Goal: Find specific page/section: Find specific page/section

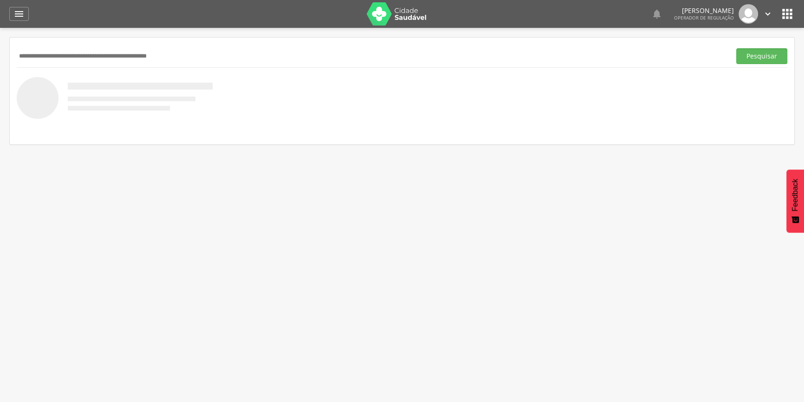
click at [384, 18] on img at bounding box center [397, 13] width 60 height 23
click at [788, 15] on icon "" at bounding box center [787, 13] width 15 height 15
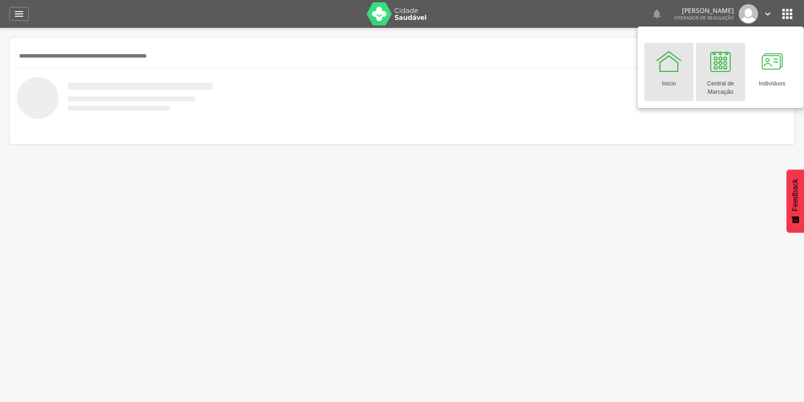
click at [714, 68] on div at bounding box center [721, 61] width 28 height 28
